Goal: Information Seeking & Learning: Find specific page/section

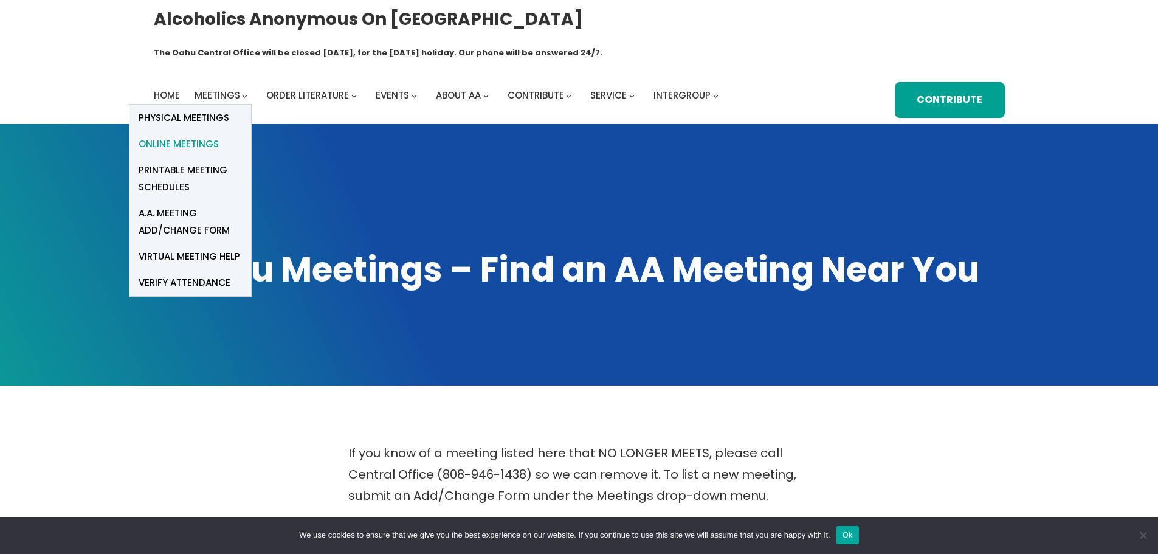
click at [184, 136] on span "Online Meetings" at bounding box center [179, 144] width 80 height 17
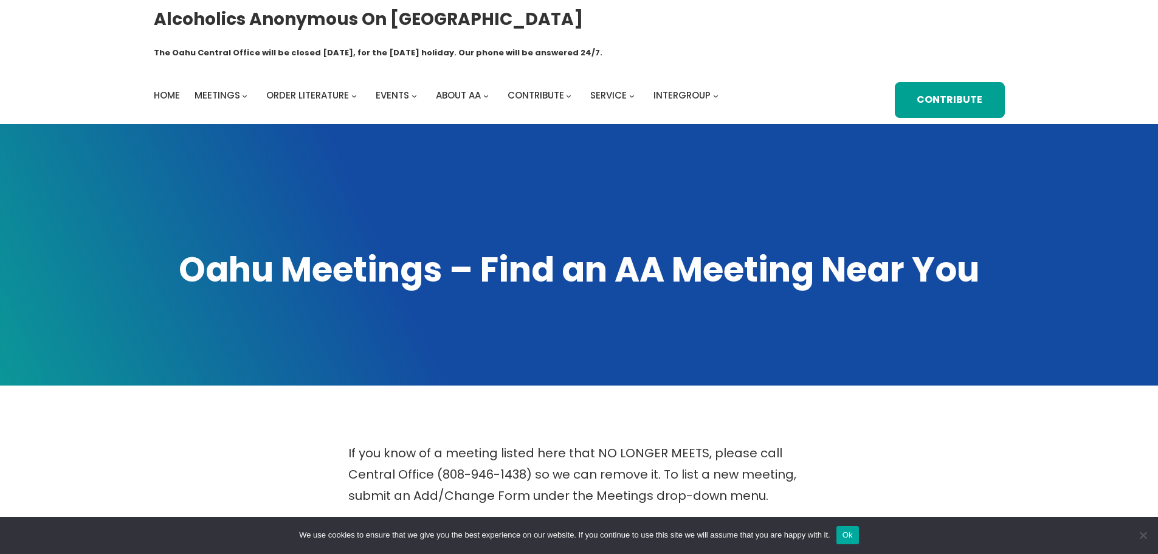
click at [859, 535] on button "Ok" at bounding box center [847, 535] width 22 height 18
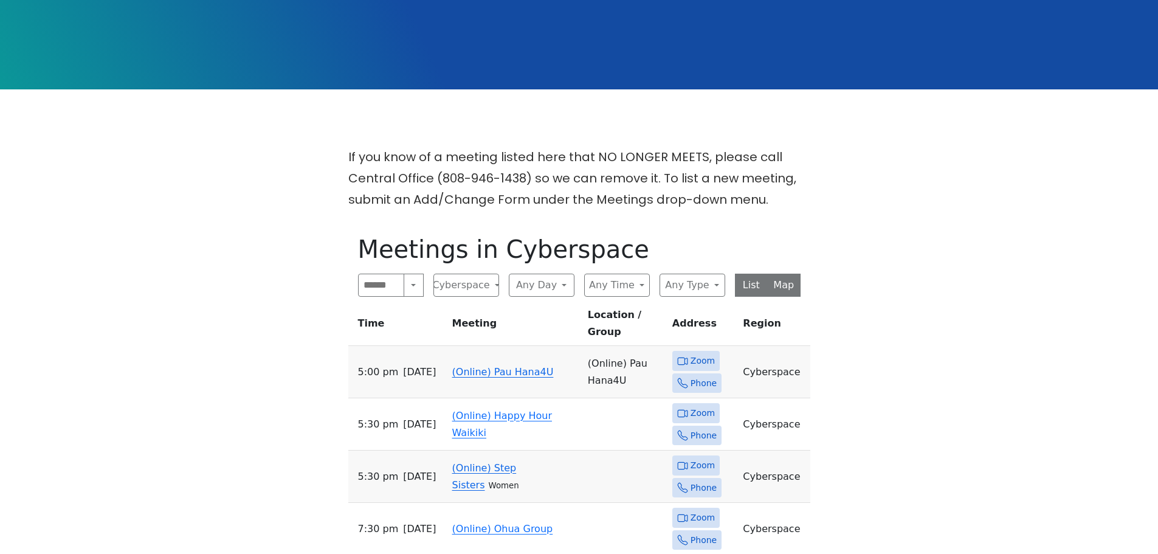
scroll to position [304, 0]
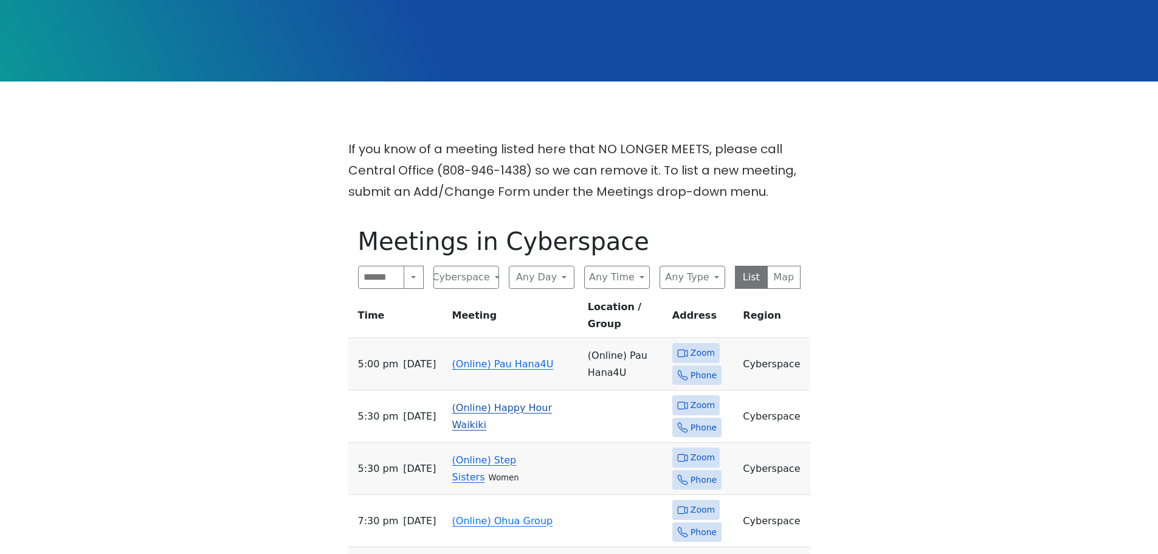
click at [500, 402] on link "(Online) Happy Hour Waikiki" at bounding box center [502, 416] width 100 height 29
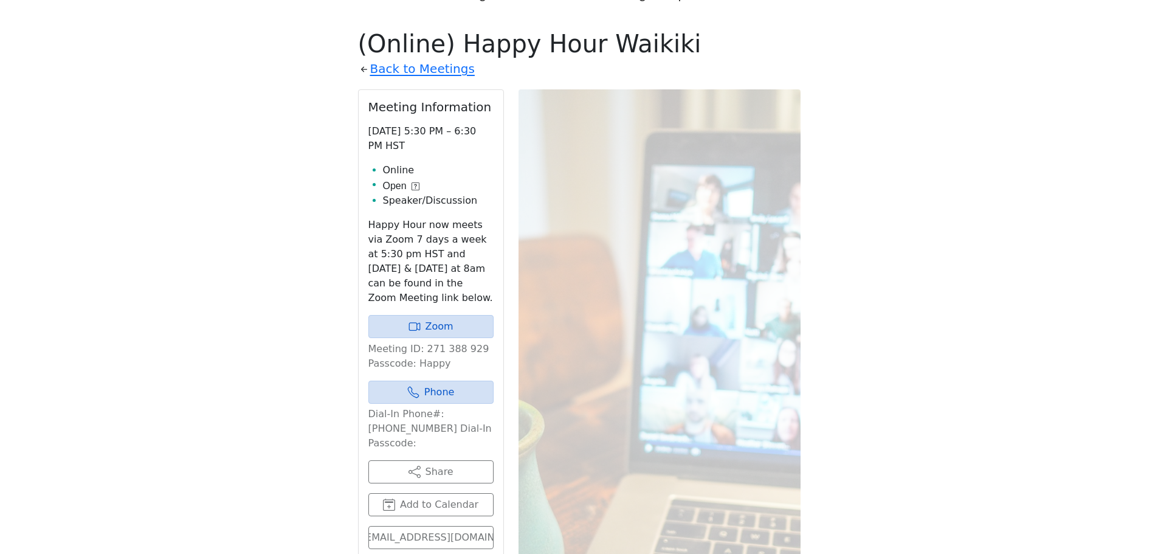
click at [170, 160] on div "If you know of a meeting listed here that NO LONGER MEETS, please call Central …" at bounding box center [579, 361] width 1043 height 841
